Goal: Check status: Check status

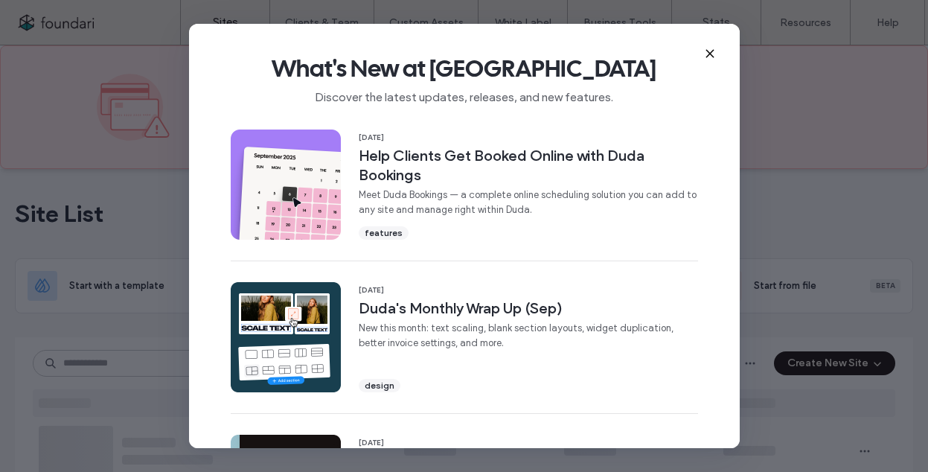
click at [708, 51] on icon at bounding box center [710, 54] width 12 height 12
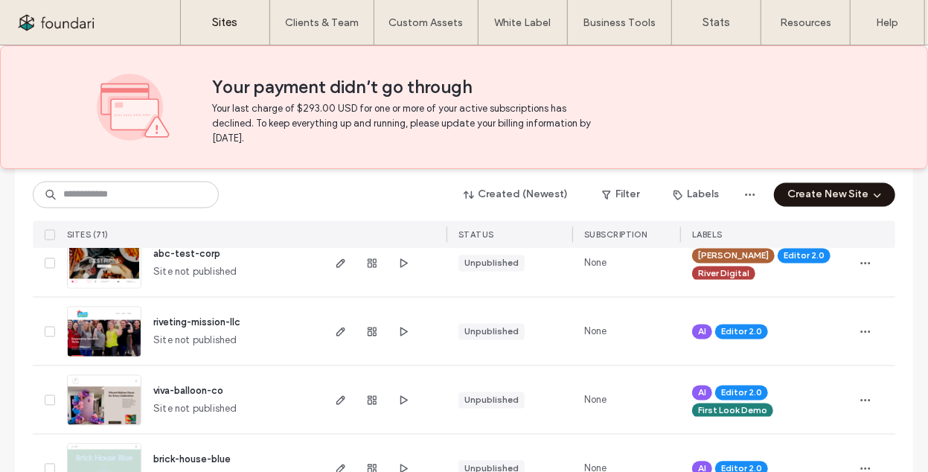
scroll to position [1736, 0]
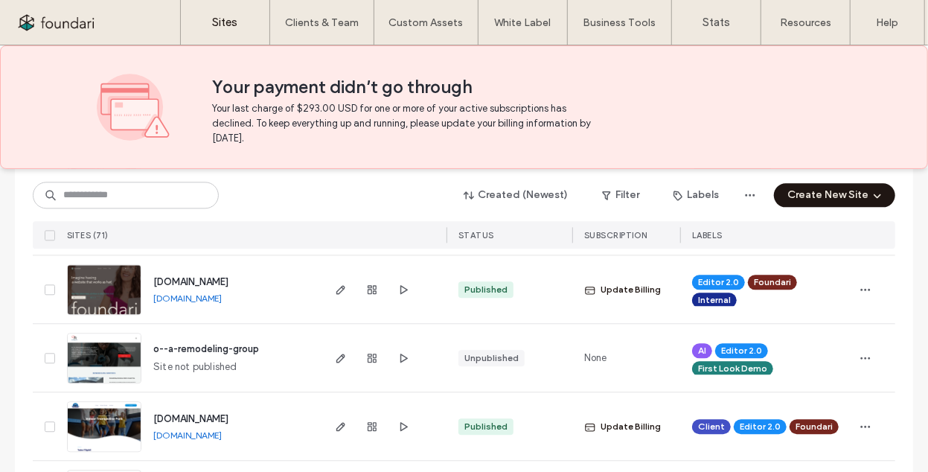
click at [176, 277] on span "[DOMAIN_NAME]" at bounding box center [190, 281] width 75 height 11
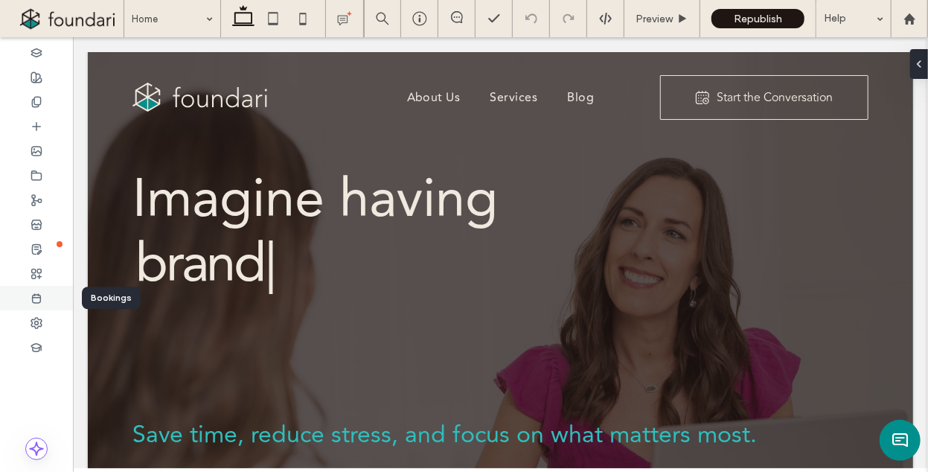
click at [42, 292] on div at bounding box center [36, 298] width 73 height 25
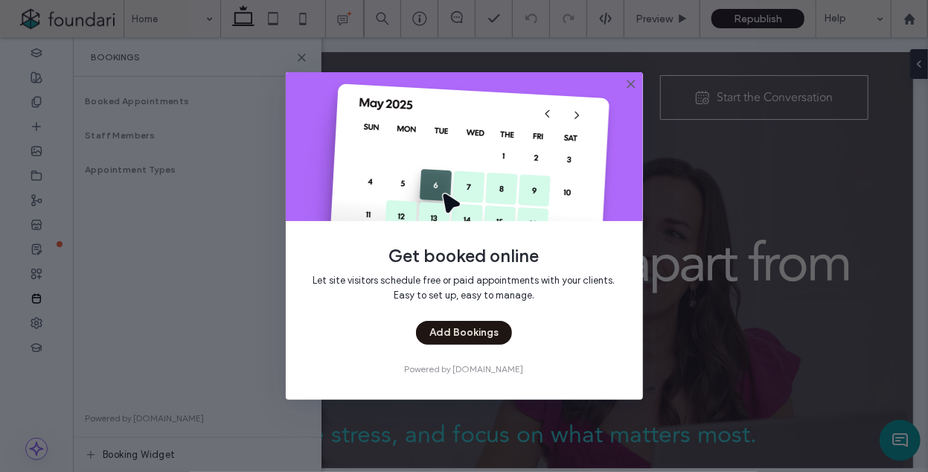
click at [634, 87] on use at bounding box center [630, 83] width 7 height 7
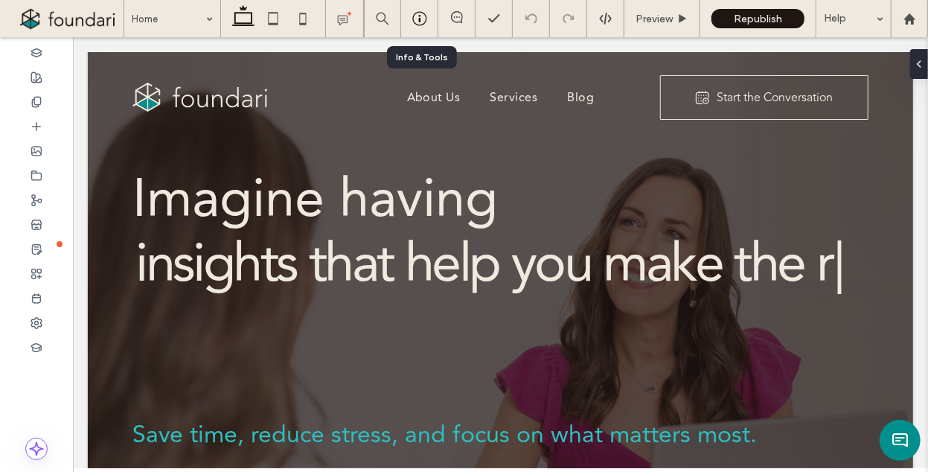
click at [426, 18] on use at bounding box center [419, 19] width 14 height 14
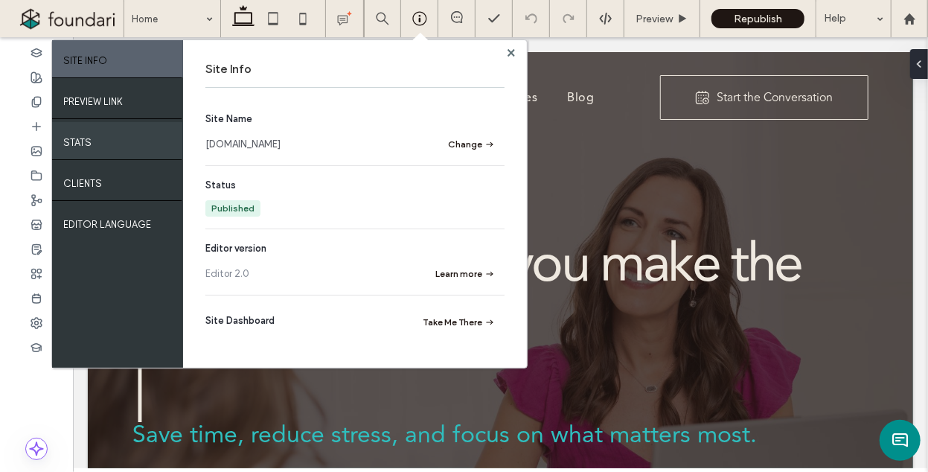
click at [97, 138] on div "STATS" at bounding box center [117, 140] width 131 height 37
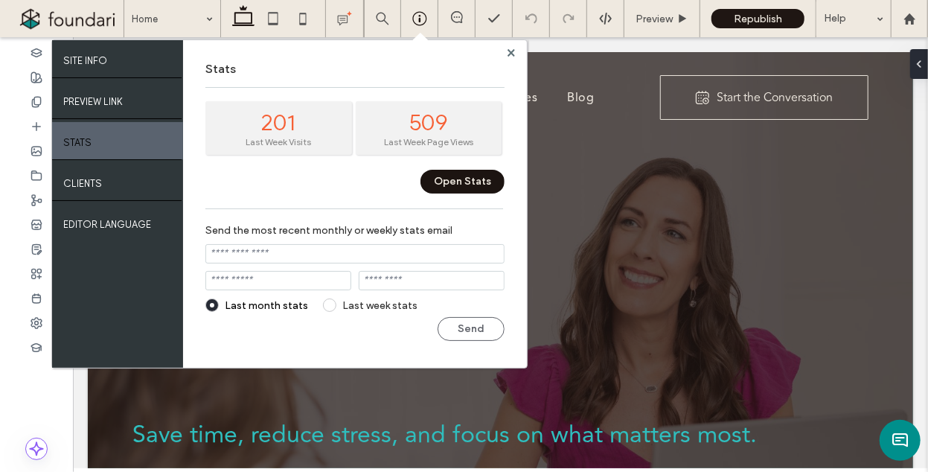
click at [463, 182] on button "Open Stats" at bounding box center [462, 182] width 84 height 24
click at [509, 53] on use at bounding box center [510, 51] width 7 height 7
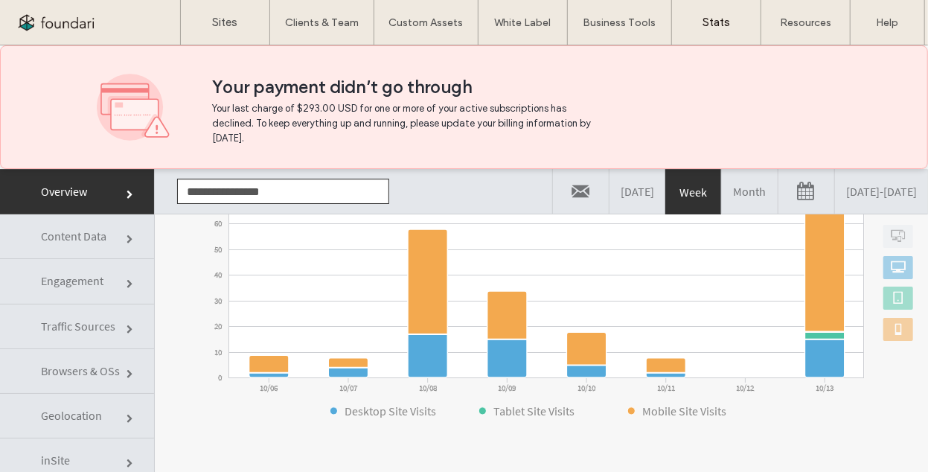
scroll to position [236, 0]
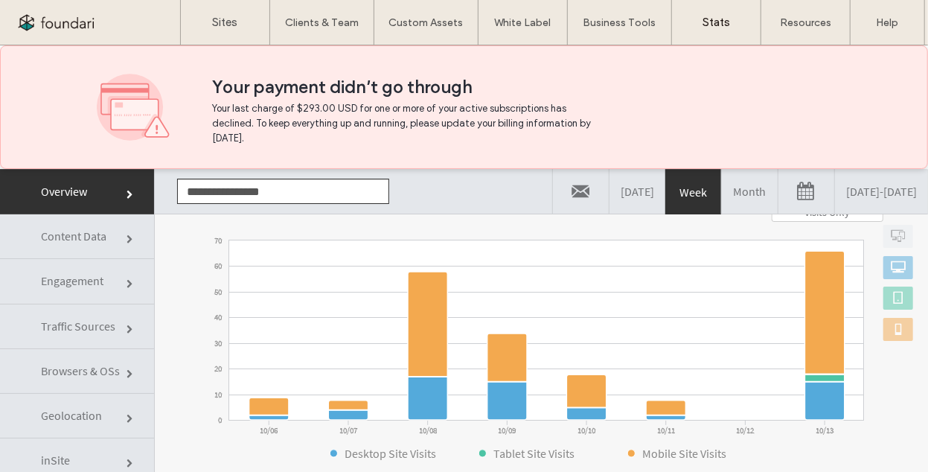
click at [778, 187] on link at bounding box center [806, 190] width 56 height 45
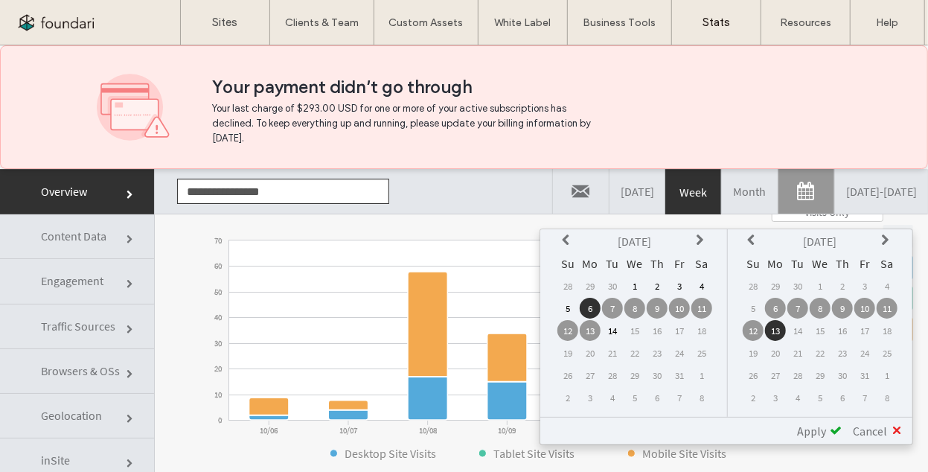
click at [800, 329] on td "14" at bounding box center [797, 329] width 21 height 21
click at [446, 204] on div "**********" at bounding box center [541, 190] width 773 height 45
